Goal: Task Accomplishment & Management: Manage account settings

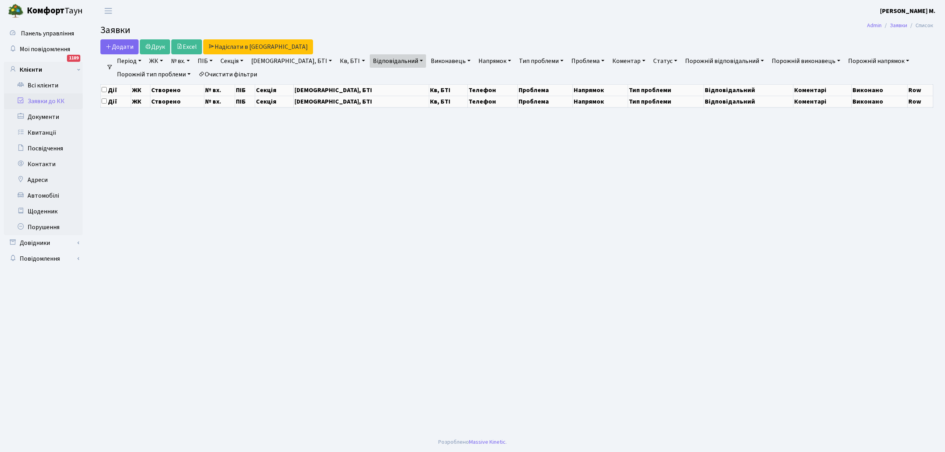
select select "25"
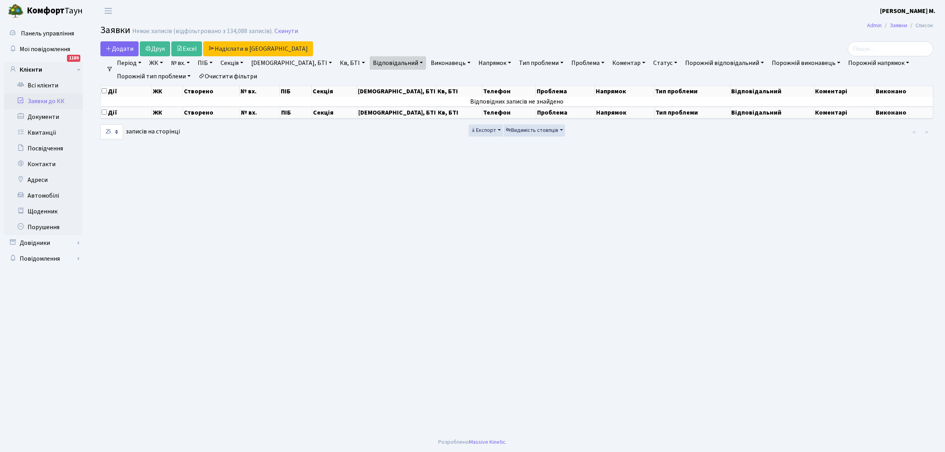
click at [61, 97] on link "Заявки до КК" at bounding box center [43, 101] width 79 height 16
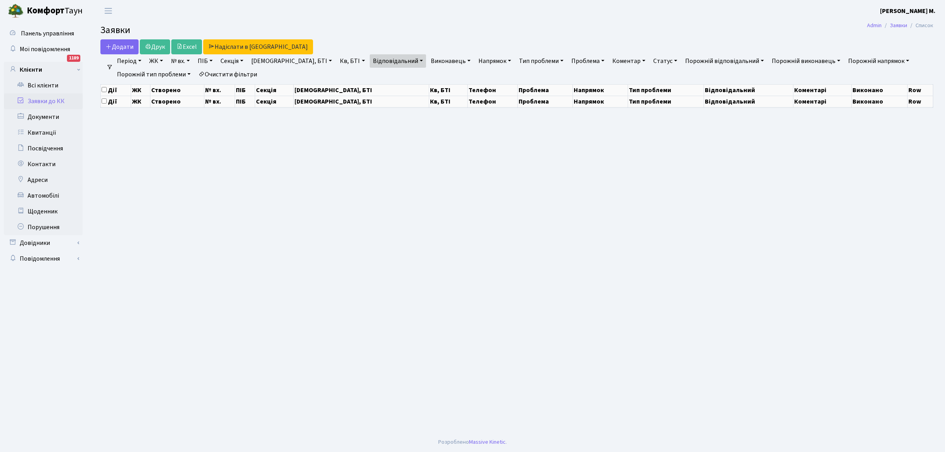
select select "25"
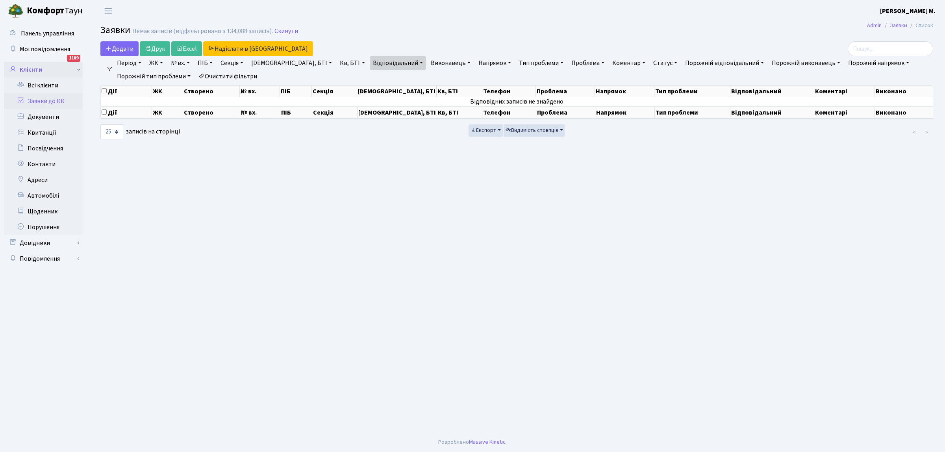
click at [47, 70] on link "Клієнти" at bounding box center [43, 70] width 79 height 16
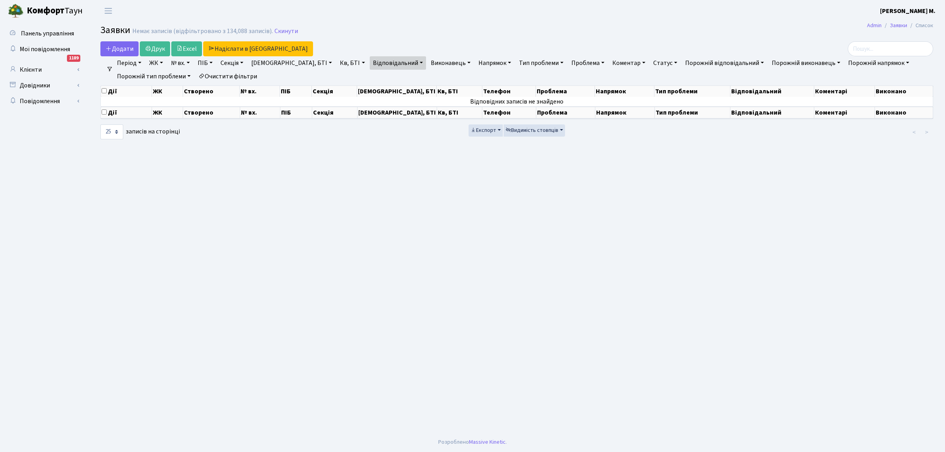
click at [163, 62] on link "ЖК" at bounding box center [156, 62] width 20 height 13
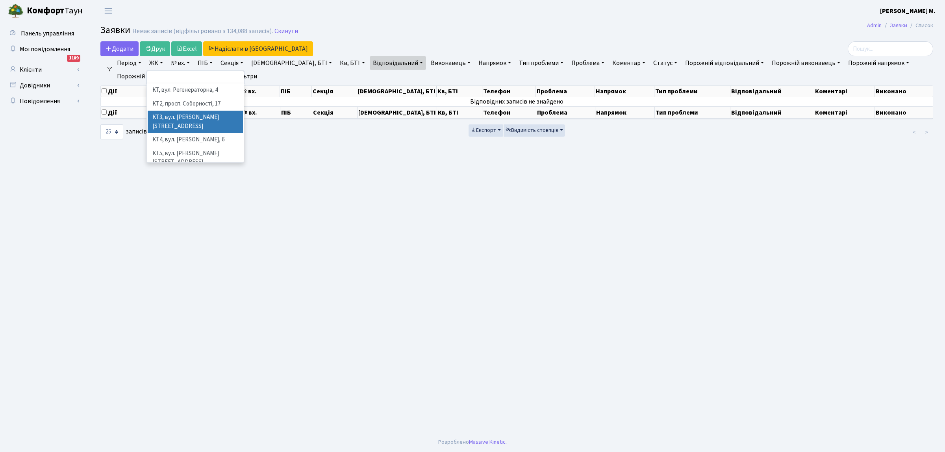
click at [184, 117] on li "КТ3, вул. [PERSON_NAME][STREET_ADDRESS]" at bounding box center [195, 122] width 95 height 22
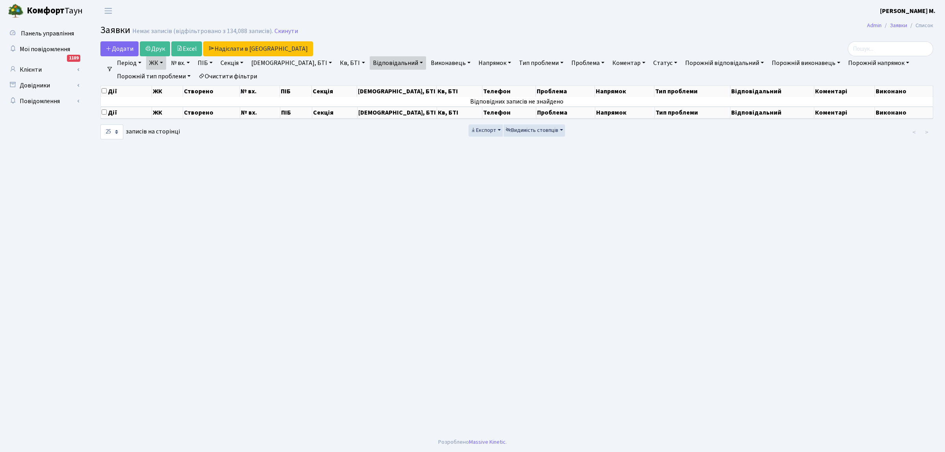
click at [213, 62] on link "ПІБ" at bounding box center [204, 62] width 21 height 13
type input "H"
click at [226, 77] on input "Рябошапка юрій" at bounding box center [218, 78] width 46 height 15
click at [370, 60] on link "Відповідальний" at bounding box center [398, 62] width 56 height 13
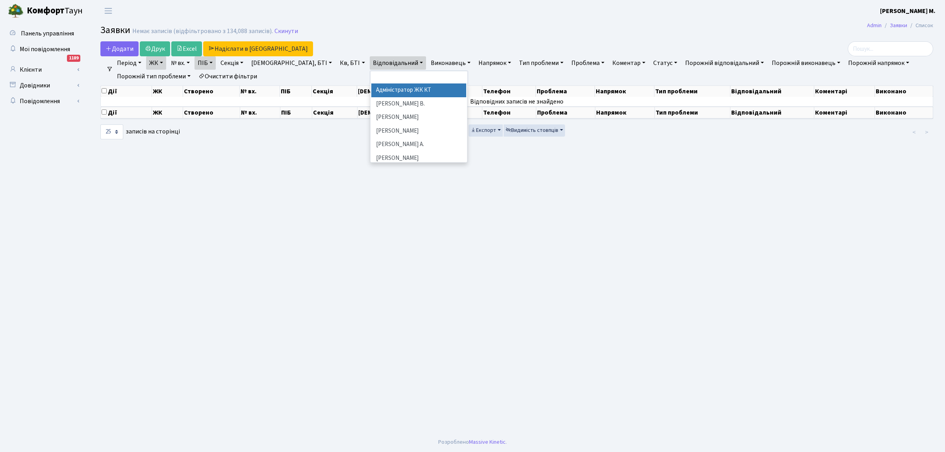
click at [252, 77] on link "Очистити фільтри" at bounding box center [227, 76] width 65 height 13
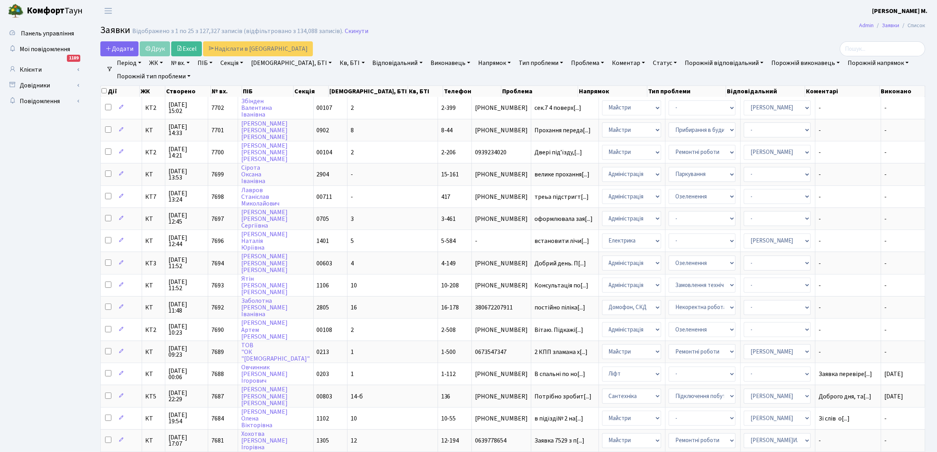
click at [214, 63] on link "ПІБ" at bounding box center [204, 62] width 21 height 13
type input "Рябошапка Юрій"
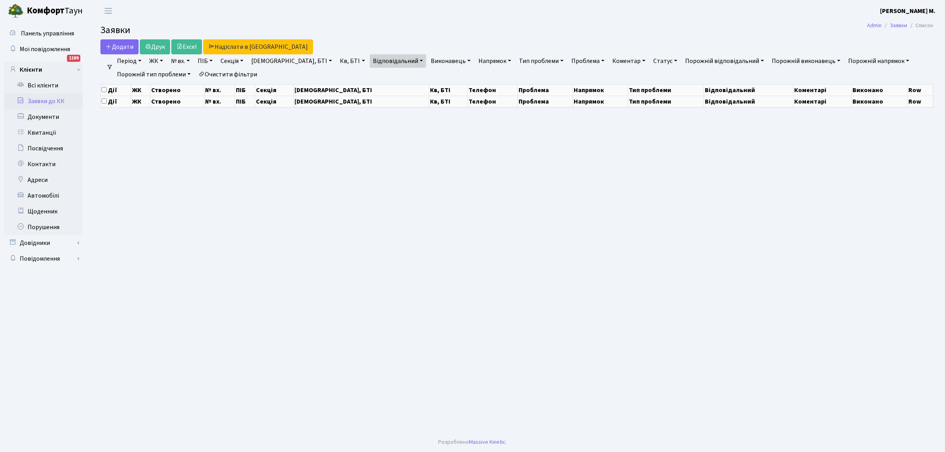
select select "25"
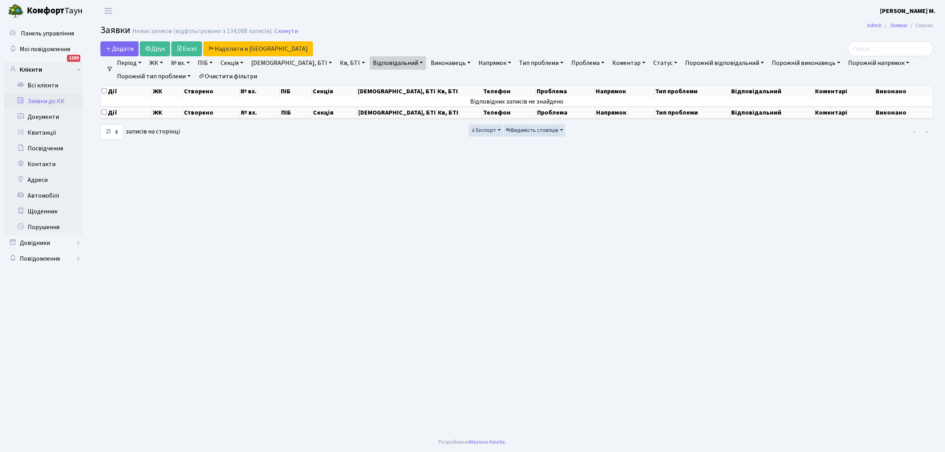
click at [59, 100] on link "Заявки до КК" at bounding box center [43, 101] width 79 height 16
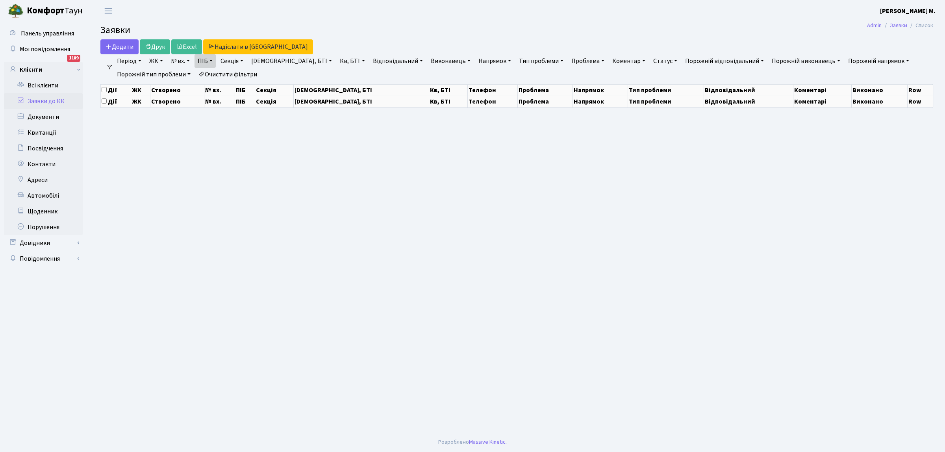
select select "25"
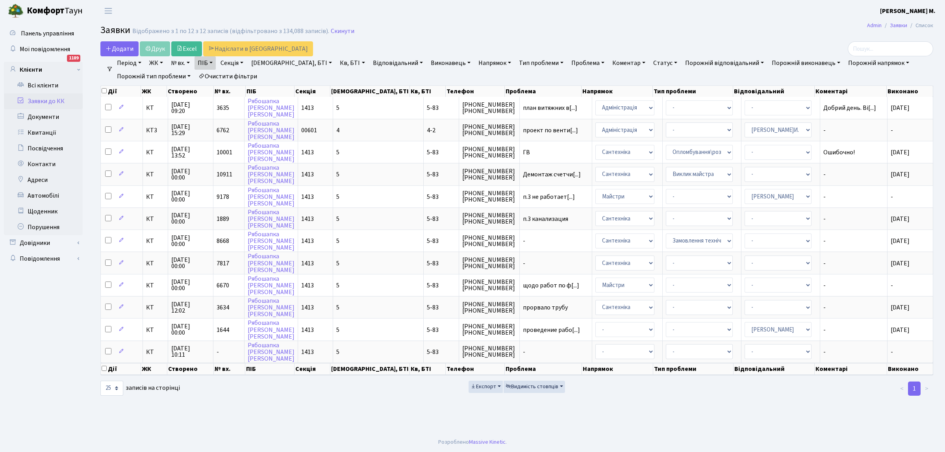
click at [226, 77] on link "Очистити фільтри" at bounding box center [227, 76] width 65 height 13
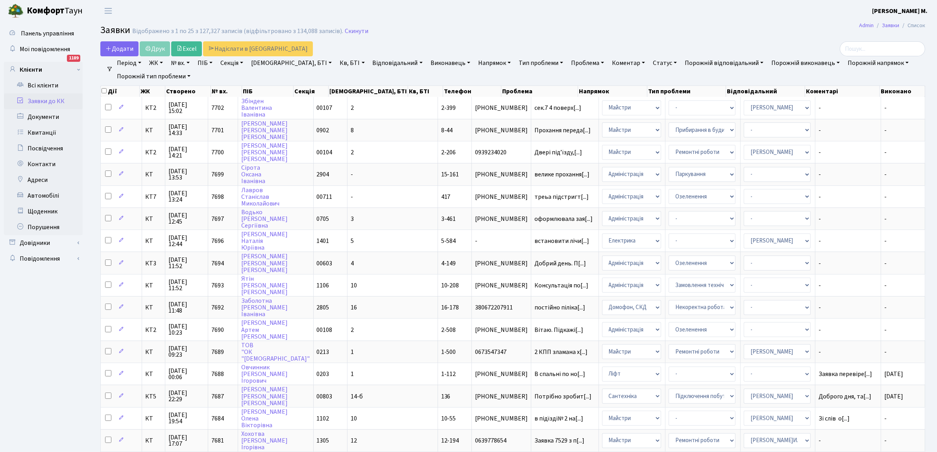
click at [370, 62] on link "Відповідальний" at bounding box center [398, 62] width 56 height 13
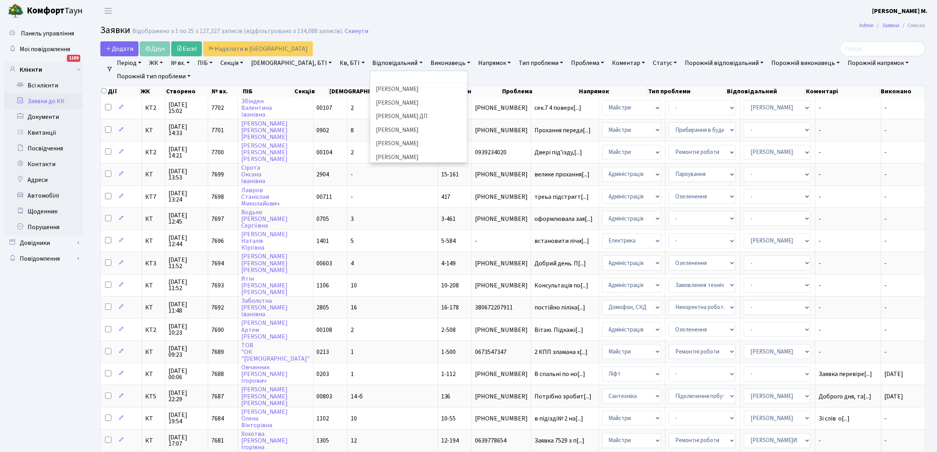
scroll to position [396, 0]
click at [371, 139] on li "[PERSON_NAME]И." at bounding box center [418, 146] width 95 height 14
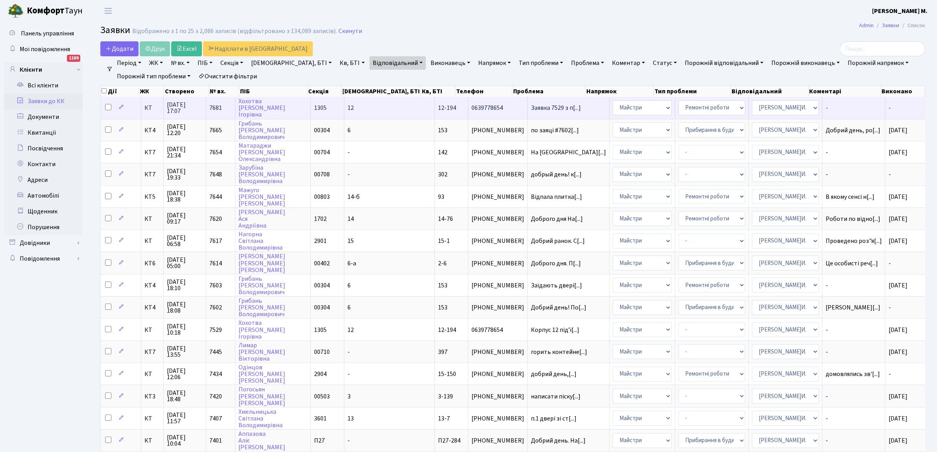
click at [438, 107] on span "12-194" at bounding box center [447, 108] width 18 height 9
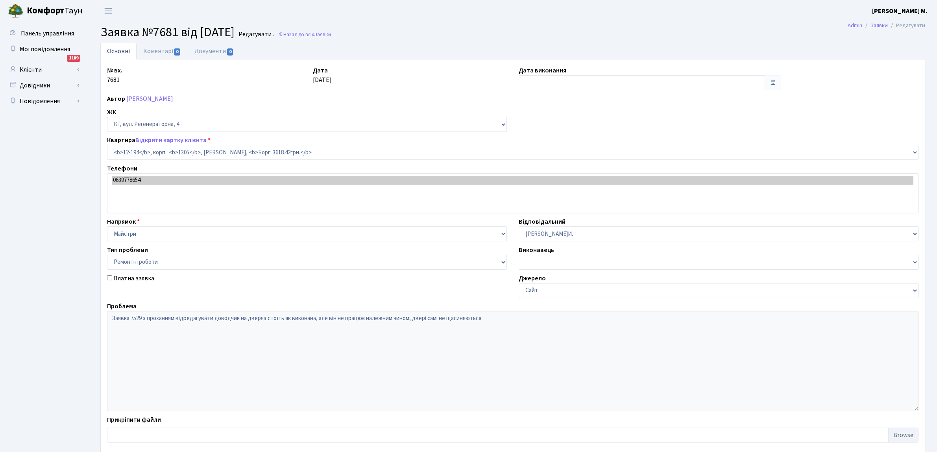
select select "7301"
select select "62"
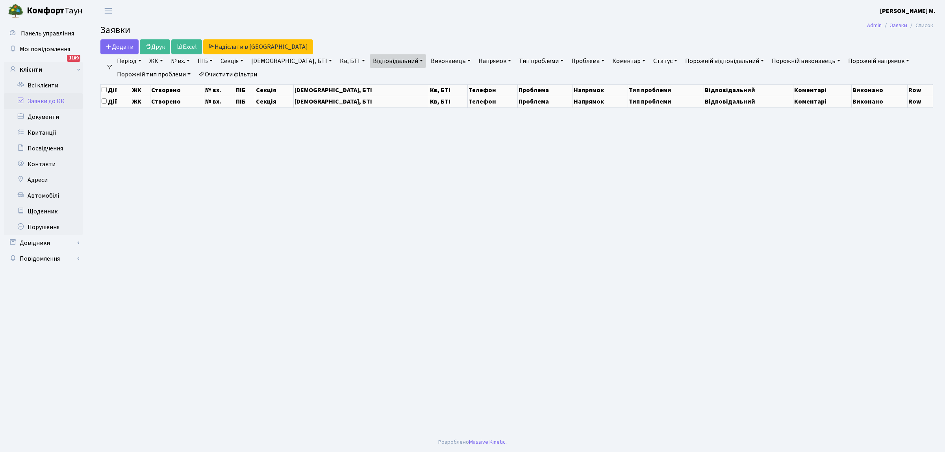
select select "25"
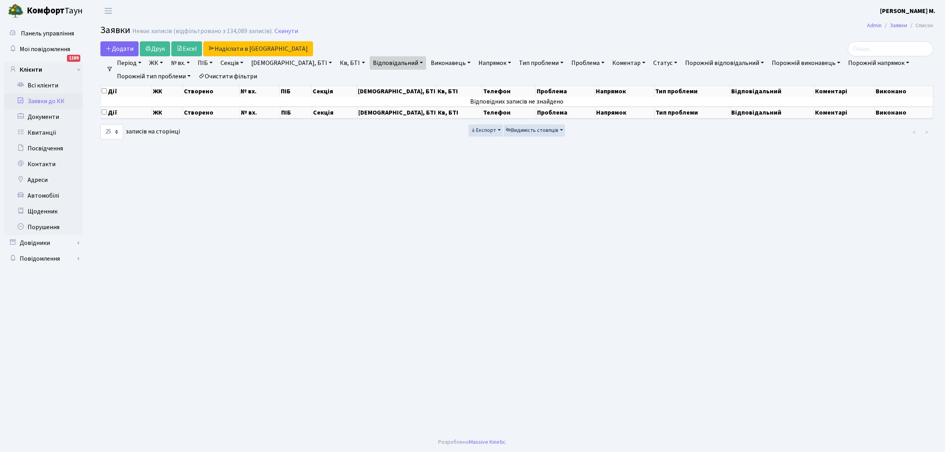
click at [49, 101] on link "Заявки до КК" at bounding box center [43, 101] width 79 height 16
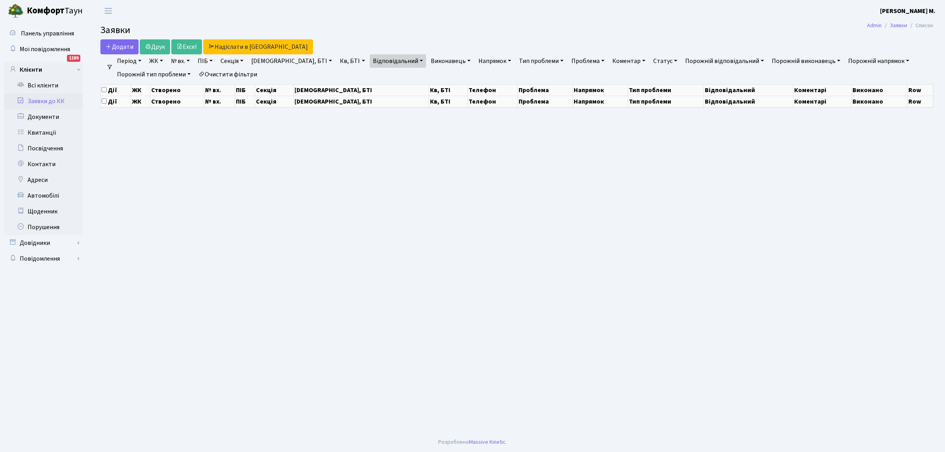
select select "25"
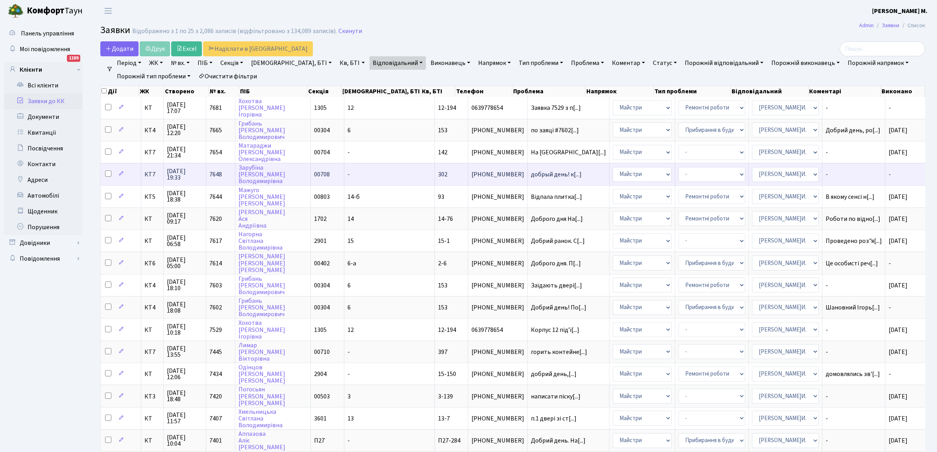
click at [330, 172] on span "00708" at bounding box center [322, 174] width 16 height 9
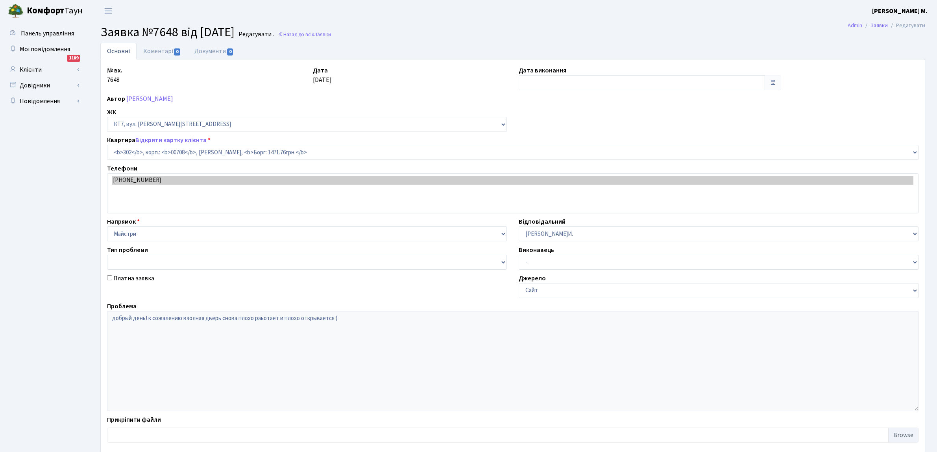
select select "18780"
